Goal: Answer question/provide support

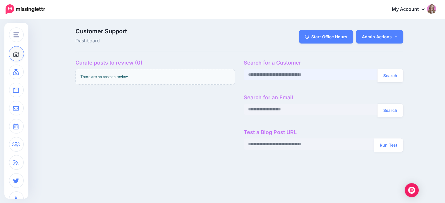
click at [312, 79] on input "text" at bounding box center [311, 74] width 134 height 11
paste input "**********"
type input "**********"
click at [378, 69] on button "Search" at bounding box center [391, 75] width 26 height 13
click at [383, 76] on button "Search" at bounding box center [391, 75] width 26 height 13
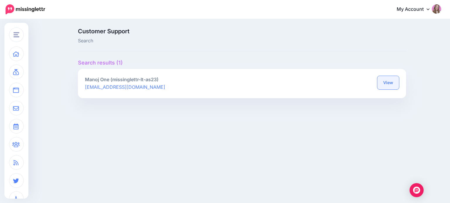
click at [387, 81] on link "View" at bounding box center [388, 82] width 22 height 13
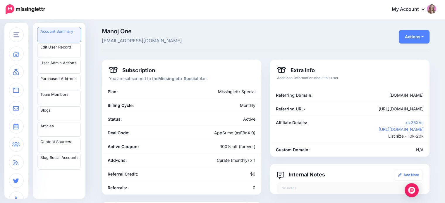
scroll to position [128, 0]
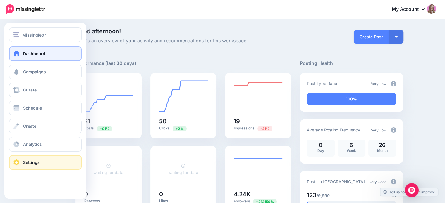
click at [37, 160] on span "Settings" at bounding box center [31, 162] width 17 height 5
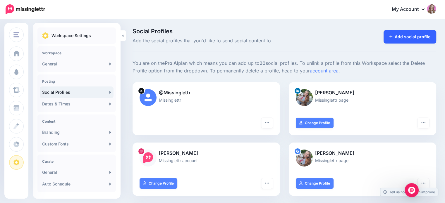
click at [408, 42] on link "Add social profile" at bounding box center [410, 36] width 53 height 13
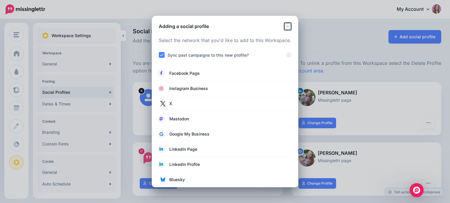
click at [289, 27] on icon "Close" at bounding box center [287, 26] width 7 height 7
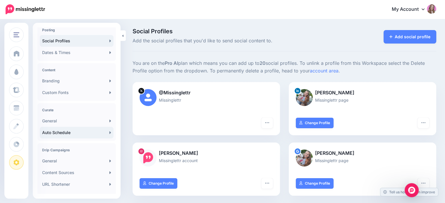
scroll to position [74, 0]
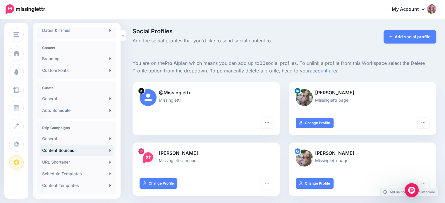
click at [75, 150] on link "Content Sources" at bounding box center [77, 151] width 74 height 12
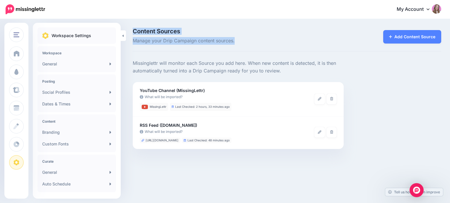
drag, startPoint x: 133, startPoint y: 33, endPoint x: 235, endPoint y: 36, distance: 101.6
click at [235, 36] on p "Content Sources Manage your Drip Campaign content sources." at bounding box center [234, 36] width 203 height 16
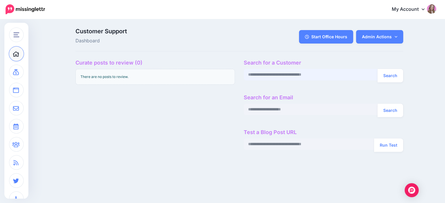
click at [317, 71] on input "text" at bounding box center [311, 74] width 134 height 11
paste input "**********"
type input "**********"
click at [378, 69] on button "Search" at bounding box center [391, 75] width 26 height 13
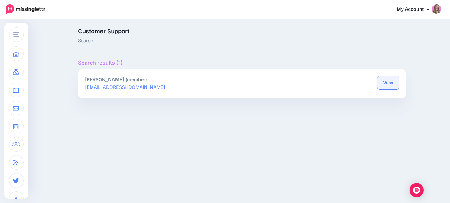
click at [383, 79] on link "View" at bounding box center [388, 82] width 22 height 13
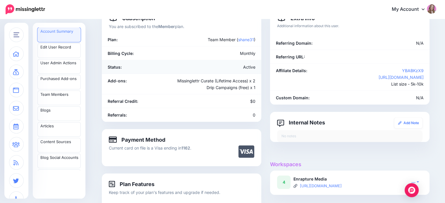
scroll to position [43, 0]
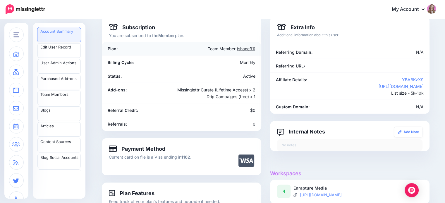
click at [246, 49] on link "shane31" at bounding box center [246, 48] width 16 height 5
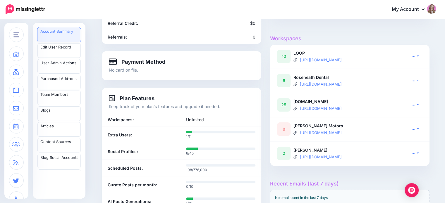
scroll to position [142, 0]
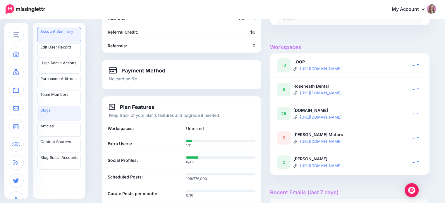
click at [61, 118] on link "Blogs" at bounding box center [58, 114] width 43 height 15
drag, startPoint x: 110, startPoint y: 32, endPoint x: 145, endPoint y: 30, distance: 35.2
click at [145, 30] on div "Referral Credit:" at bounding box center [142, 32] width 78 height 7
